Goal: Transaction & Acquisition: Purchase product/service

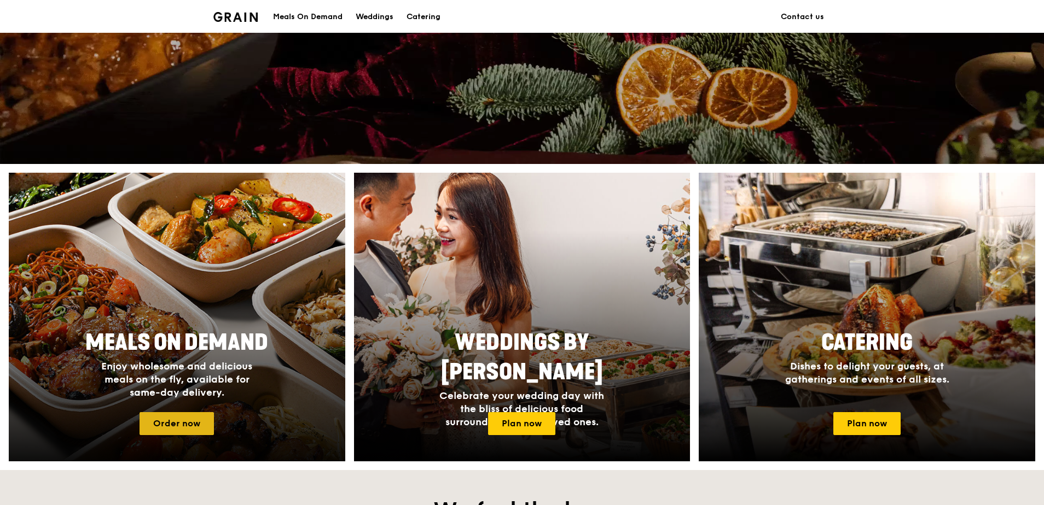
click at [172, 422] on link "Order now" at bounding box center [176, 423] width 74 height 23
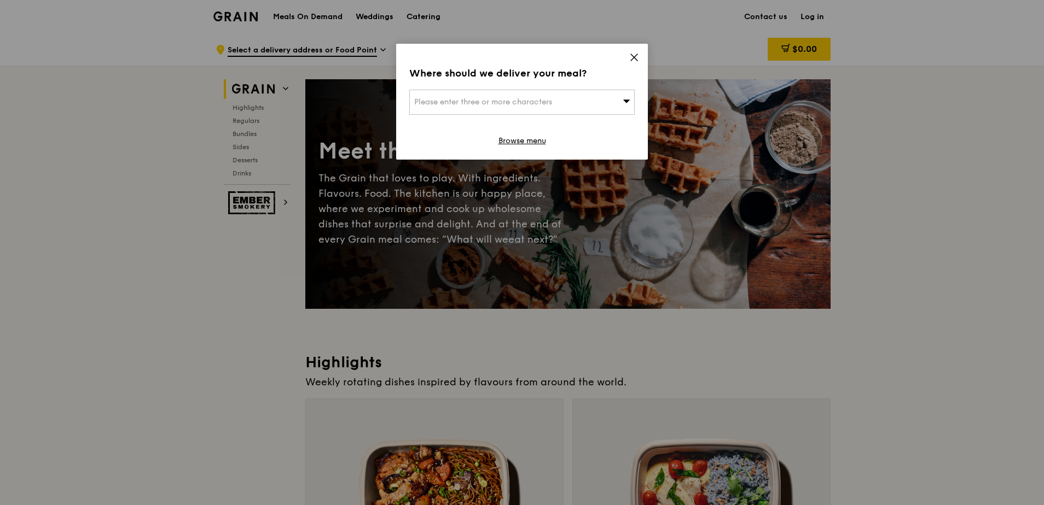
click at [632, 53] on icon at bounding box center [634, 58] width 10 height 10
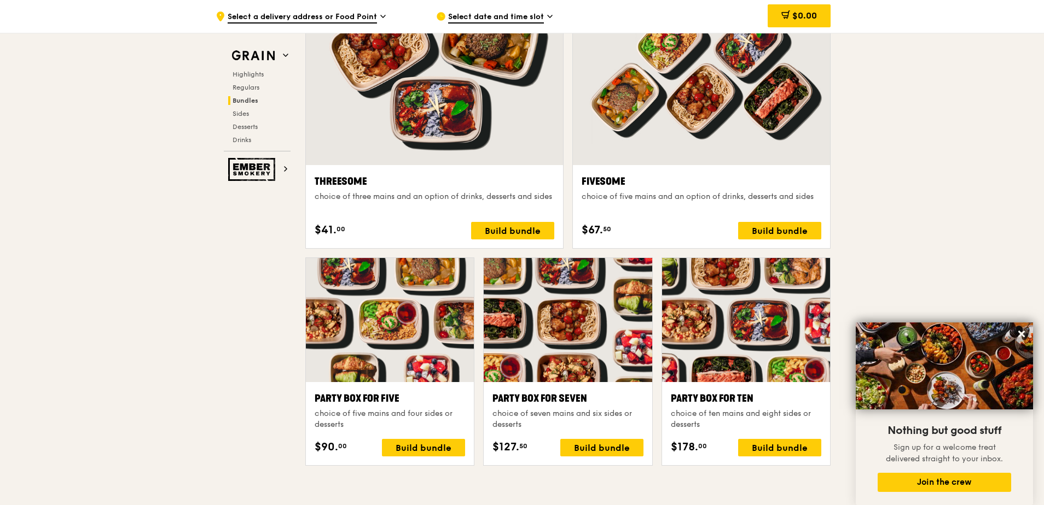
scroll to position [1965, 0]
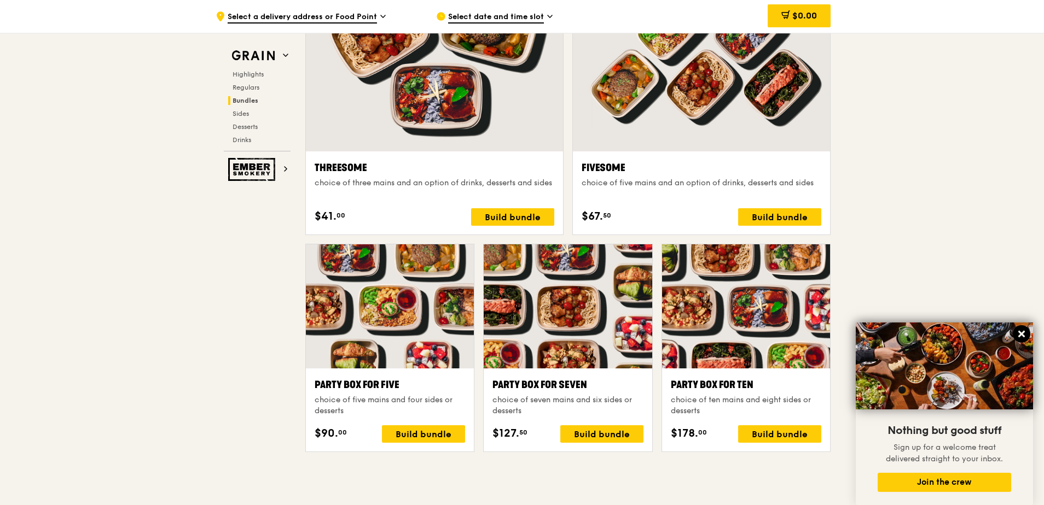
click at [1021, 334] on icon at bounding box center [1021, 334] width 7 height 7
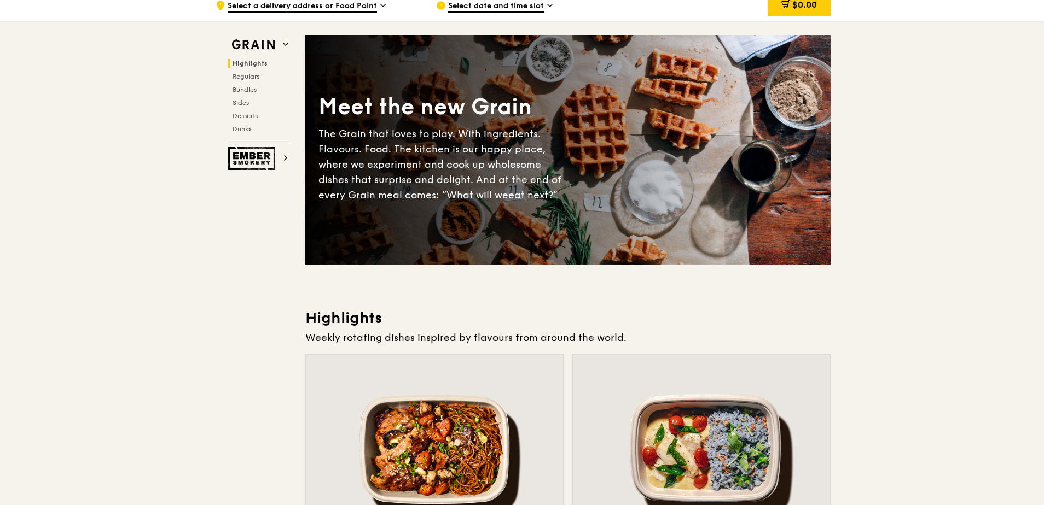
scroll to position [0, 0]
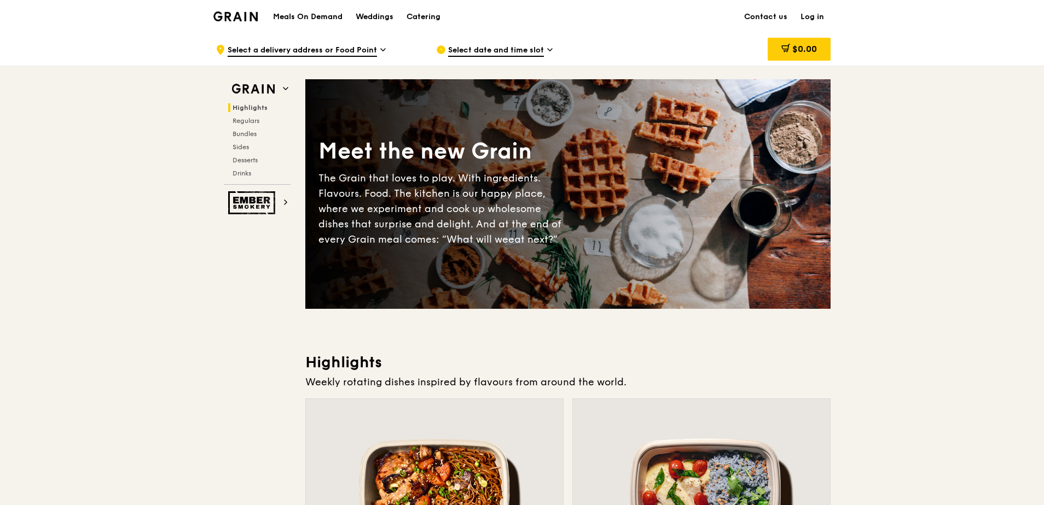
click at [324, 16] on h1 "Meals On Demand" at bounding box center [307, 16] width 69 height 11
click at [422, 16] on div "Catering" at bounding box center [423, 17] width 34 height 33
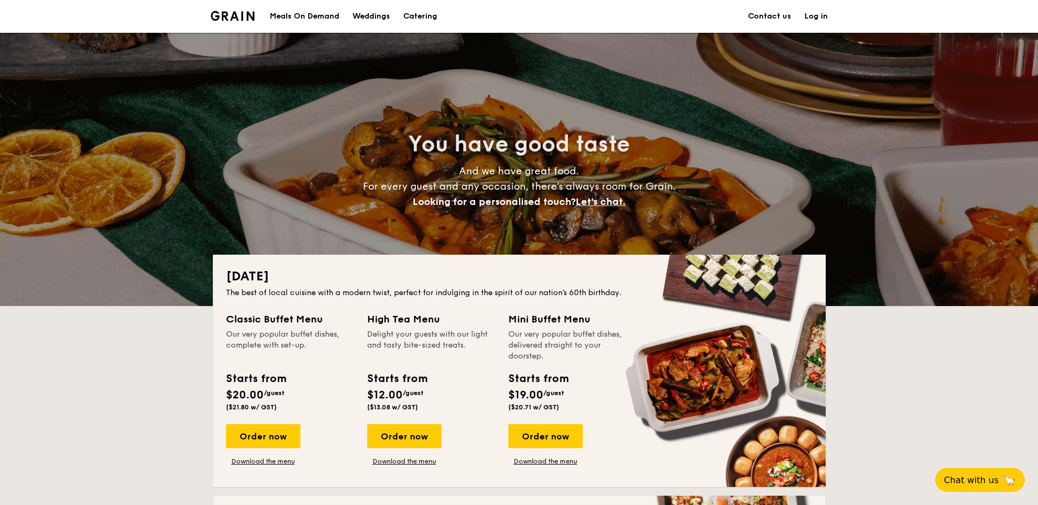
click at [427, 19] on h1 "Catering" at bounding box center [420, 16] width 34 height 33
click at [322, 18] on div "Meals On Demand" at bounding box center [304, 16] width 69 height 33
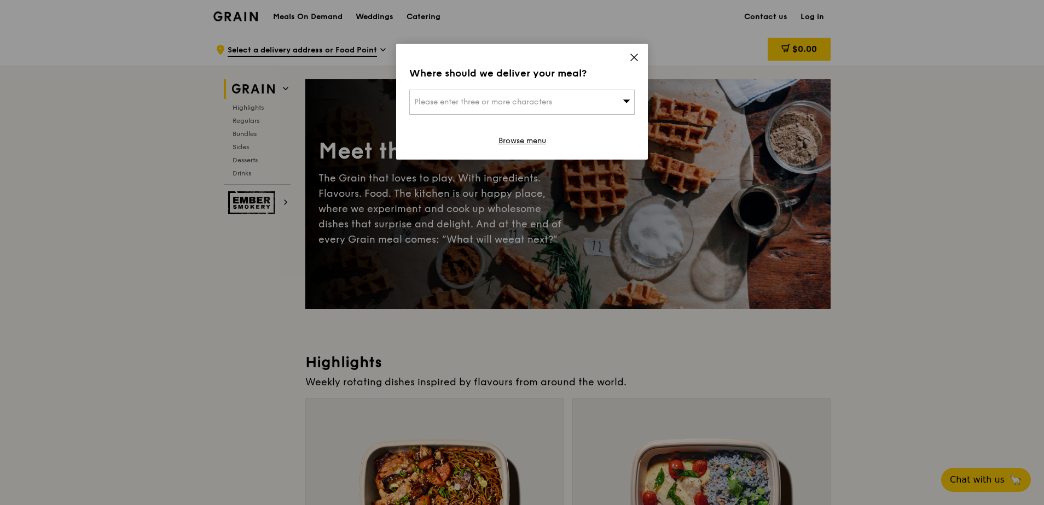
click at [630, 57] on icon at bounding box center [634, 58] width 10 height 10
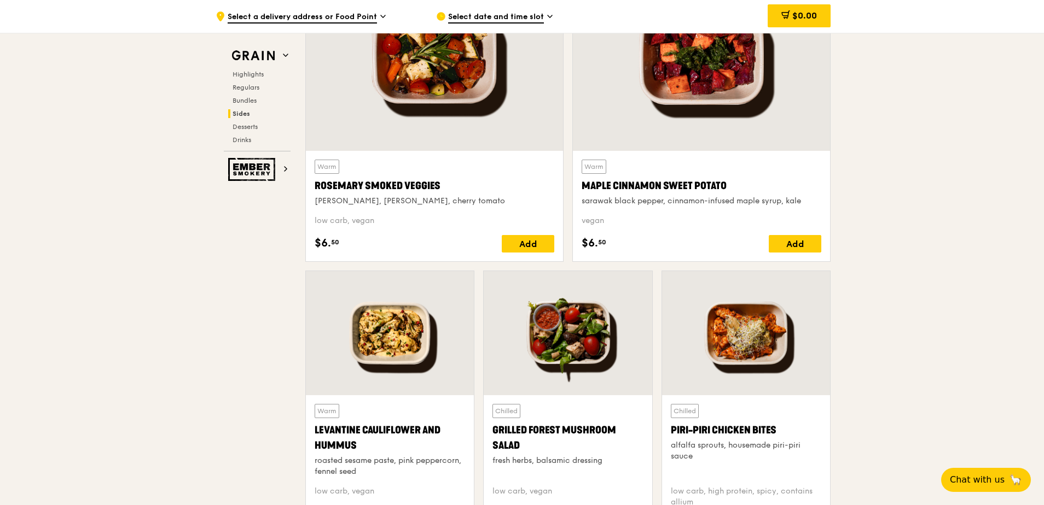
scroll to position [2556, 0]
